Goal: Use online tool/utility: Utilize a website feature to perform a specific function

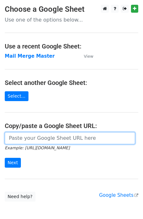
click at [29, 137] on input "url" at bounding box center [70, 138] width 130 height 12
type input "[URL][DOMAIN_NAME]"
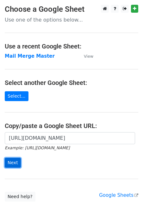
click at [10, 159] on input "Next" at bounding box center [13, 163] width 16 height 10
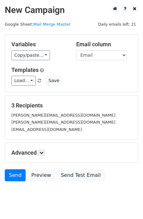
click at [18, 88] on div "Variables Copy/paste... {{Name}} {{Email}} Email column Name Email Templates Lo…" at bounding box center [71, 62] width 133 height 57
click at [24, 82] on link "Load..." at bounding box center [23, 81] width 24 height 10
click at [28, 97] on link "T1" at bounding box center [37, 94] width 50 height 10
